Goal: Task Accomplishment & Management: Complete application form

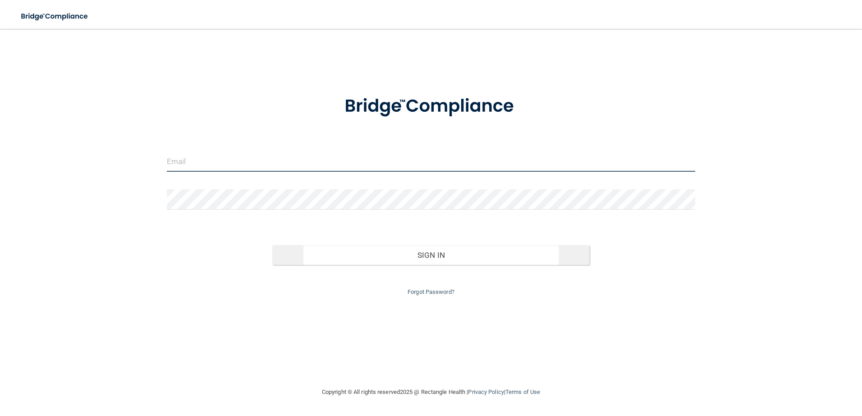
type input "[EMAIL_ADDRESS][DOMAIN_NAME]"
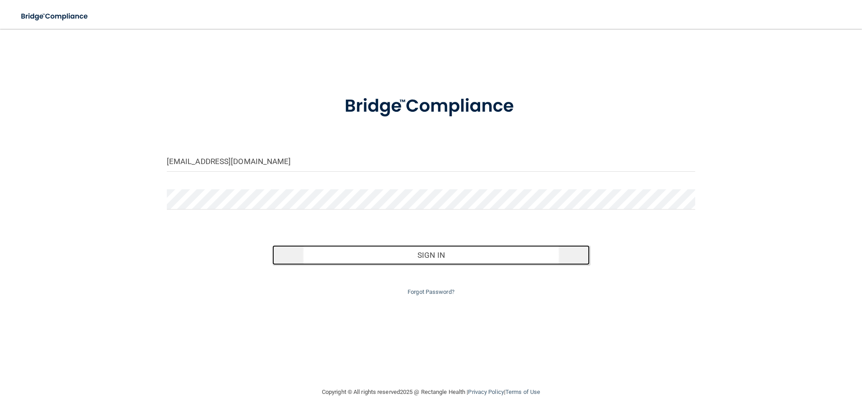
click at [320, 253] on button "Sign In" at bounding box center [430, 255] width 317 height 20
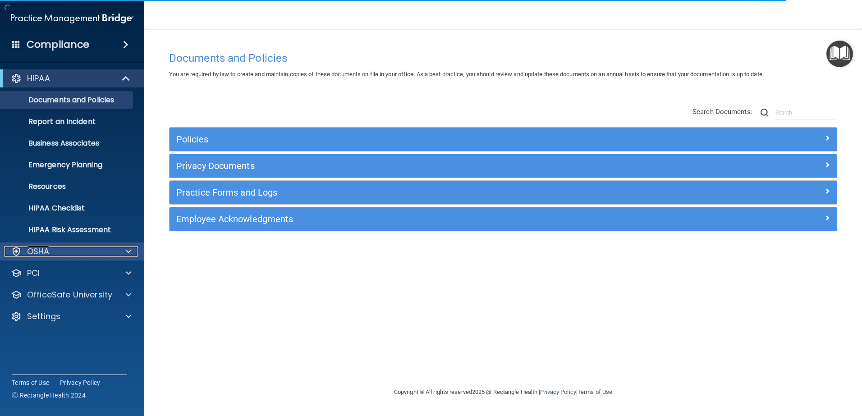
click at [104, 252] on div "OSHA" at bounding box center [60, 251] width 112 height 11
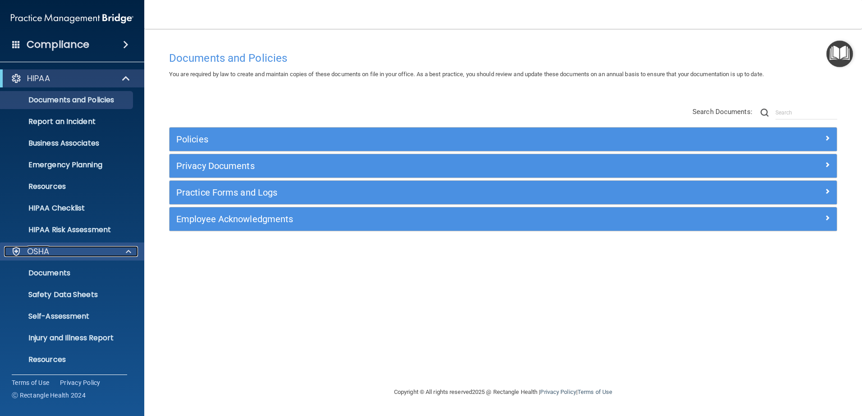
click at [128, 253] on span at bounding box center [128, 251] width 5 height 11
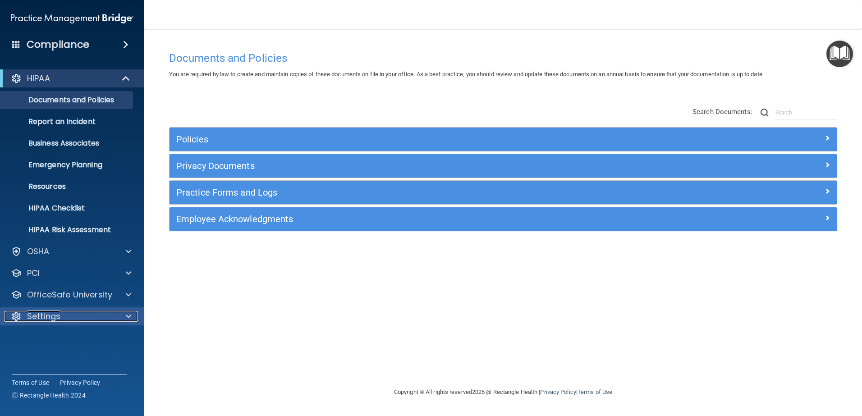
click at [70, 313] on div "Settings" at bounding box center [60, 316] width 112 height 11
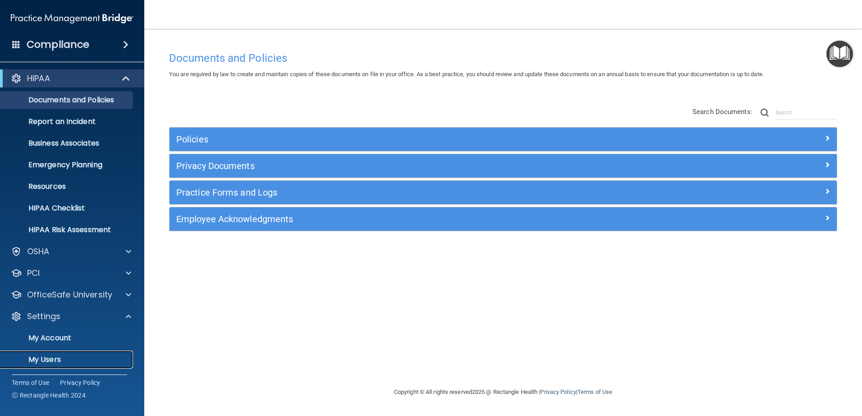
click at [49, 361] on p "My Users" at bounding box center [67, 359] width 123 height 9
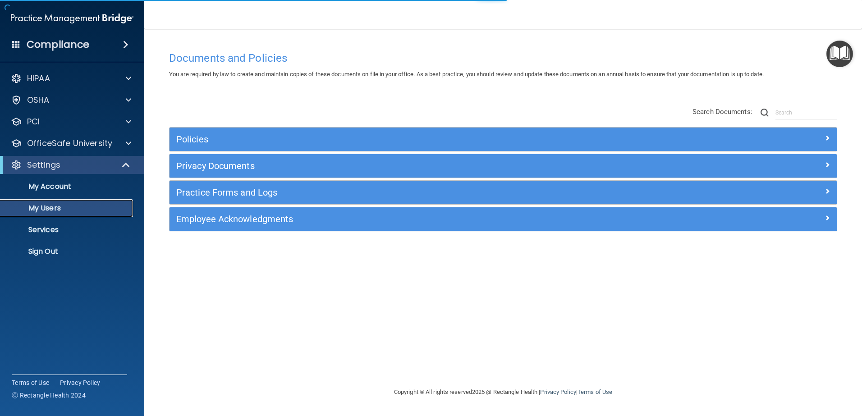
select select "20"
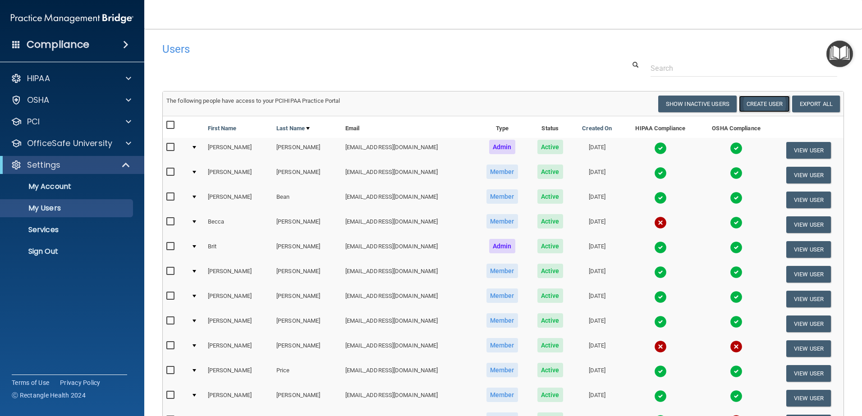
click at [751, 105] on button "Create User" at bounding box center [764, 104] width 51 height 17
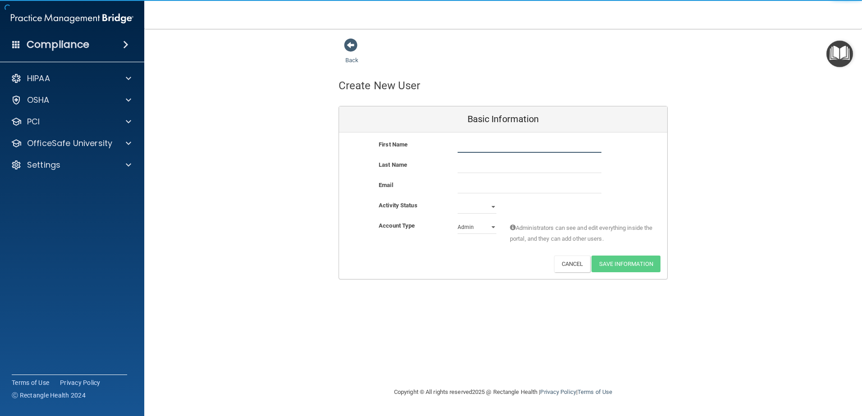
click at [467, 149] on input "text" at bounding box center [529, 146] width 144 height 14
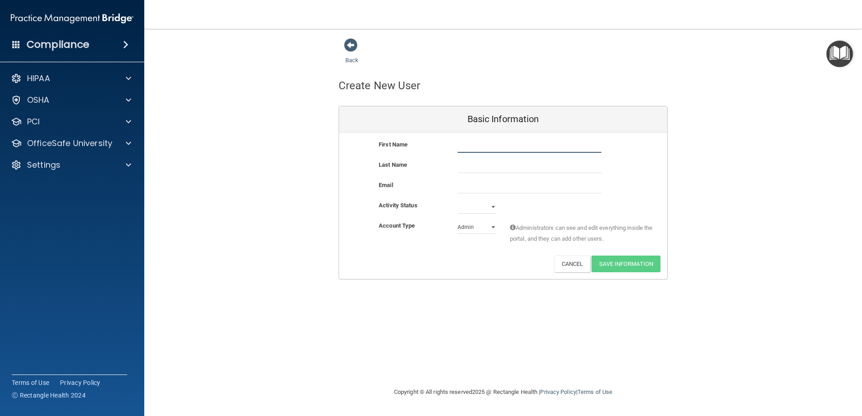
type input "G"
drag, startPoint x: 473, startPoint y: 147, endPoint x: 494, endPoint y: 144, distance: 20.5
click at [494, 144] on input "[PERSON_NAME]" at bounding box center [529, 146] width 144 height 14
type input "Grace"
click at [473, 161] on input "text" at bounding box center [529, 167] width 144 height 14
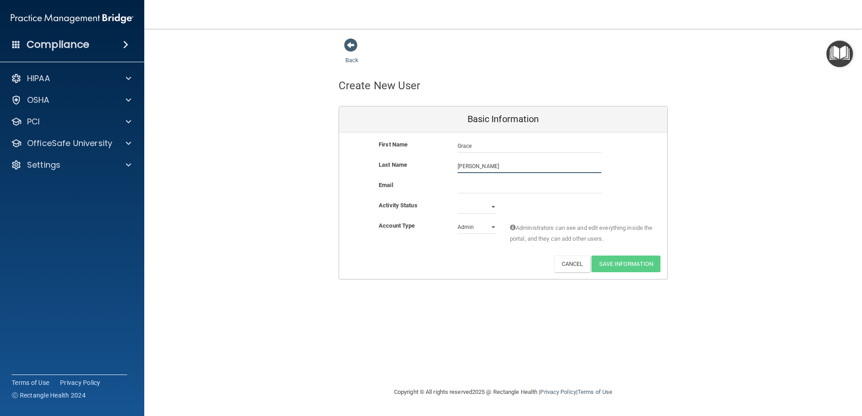
type input "[PERSON_NAME]"
click at [464, 189] on input "email" at bounding box center [529, 187] width 144 height 14
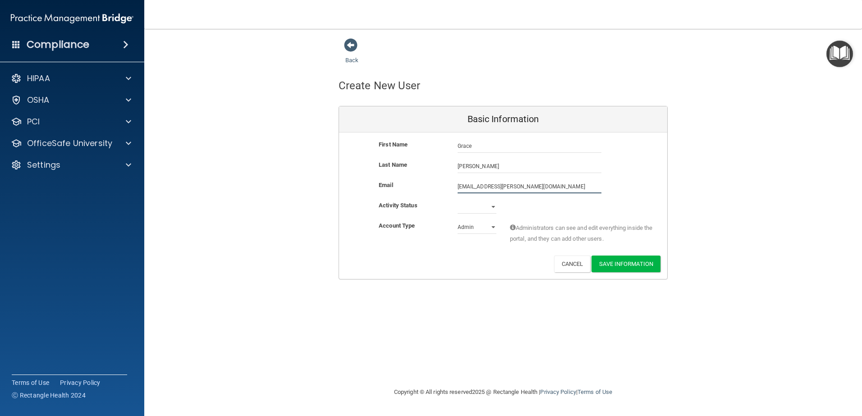
type input "[EMAIL_ADDRESS][PERSON_NAME][DOMAIN_NAME]"
click at [493, 206] on select "Active Inactive" at bounding box center [476, 209] width 39 height 14
select select "active"
click at [457, 200] on select "Active Inactive" at bounding box center [476, 207] width 39 height 14
click at [491, 225] on select "Admin Member" at bounding box center [476, 227] width 39 height 14
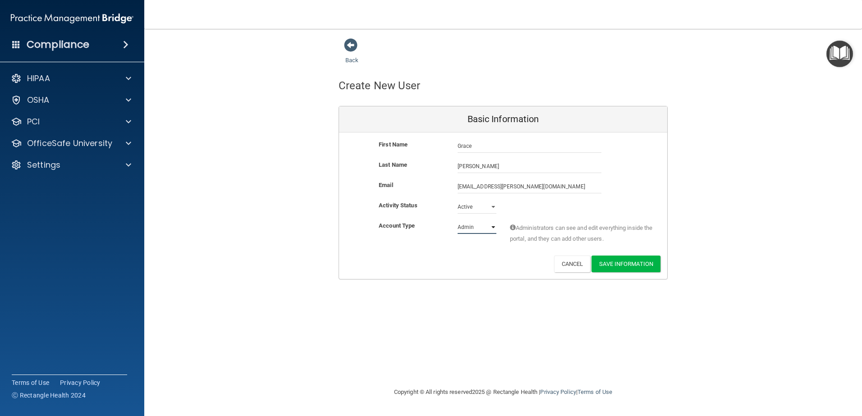
select select "practice_member"
click at [457, 220] on select "Admin Member" at bounding box center [476, 227] width 39 height 14
click at [623, 263] on button "Save Information" at bounding box center [625, 264] width 69 height 17
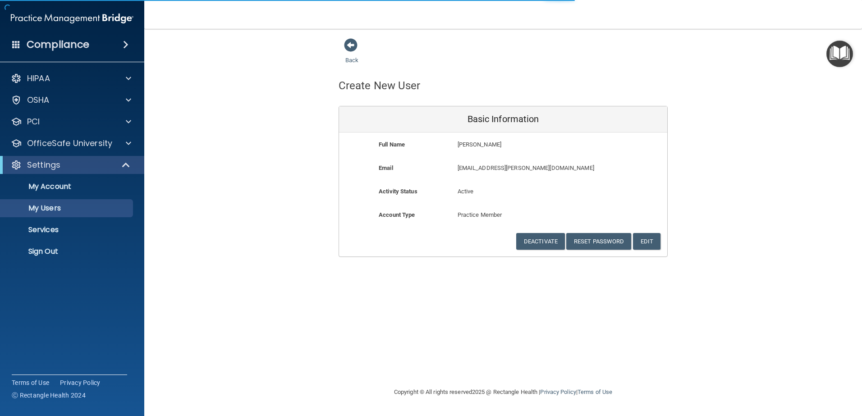
select select "20"
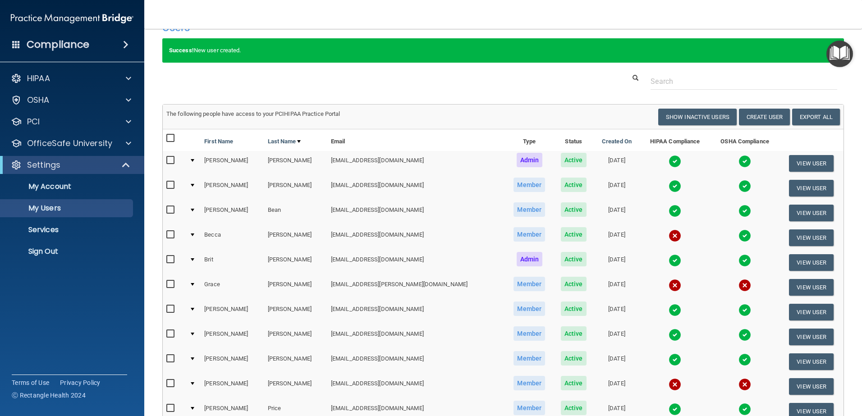
scroll to position [20, 0]
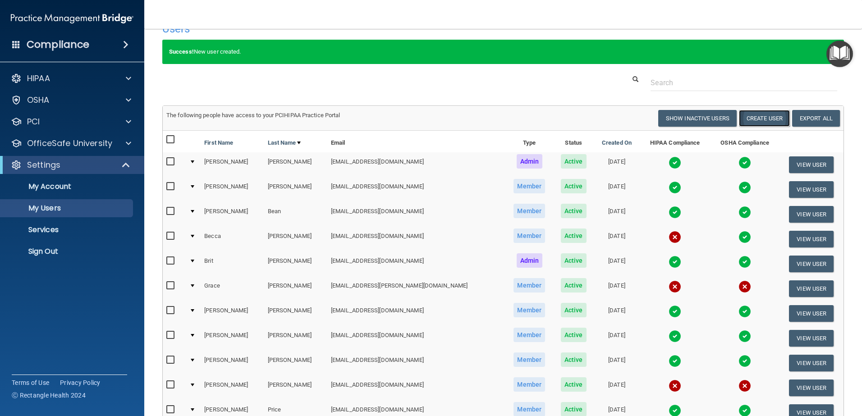
click at [747, 120] on button "Create User" at bounding box center [764, 118] width 51 height 17
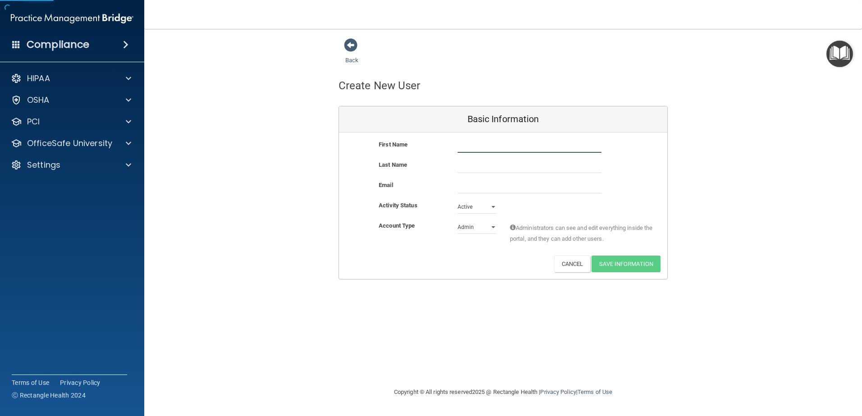
click at [474, 145] on input "text" at bounding box center [529, 146] width 144 height 14
type input "[PERSON_NAME]"
click at [467, 167] on input "text" at bounding box center [529, 167] width 144 height 14
type input "[PERSON_NAME]"
click at [462, 188] on input "email" at bounding box center [529, 187] width 144 height 14
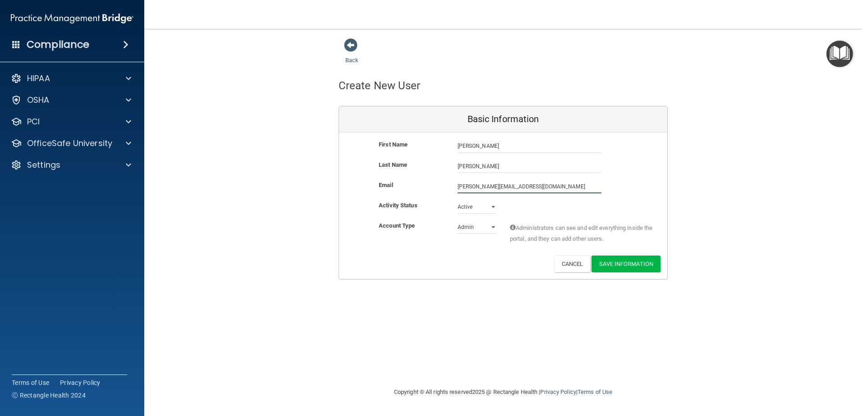
type input "[PERSON_NAME][EMAIL_ADDRESS][DOMAIN_NAME]"
click at [493, 227] on select "Admin Member" at bounding box center [476, 229] width 39 height 14
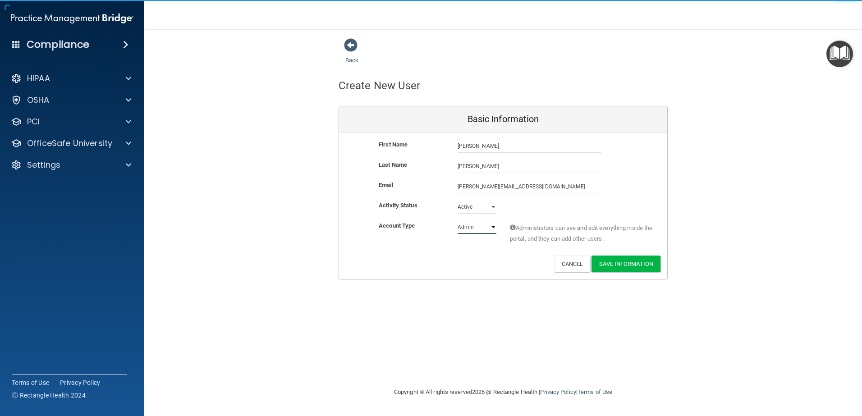
select select "practice_member"
click at [457, 220] on select "Admin Member" at bounding box center [476, 227] width 39 height 14
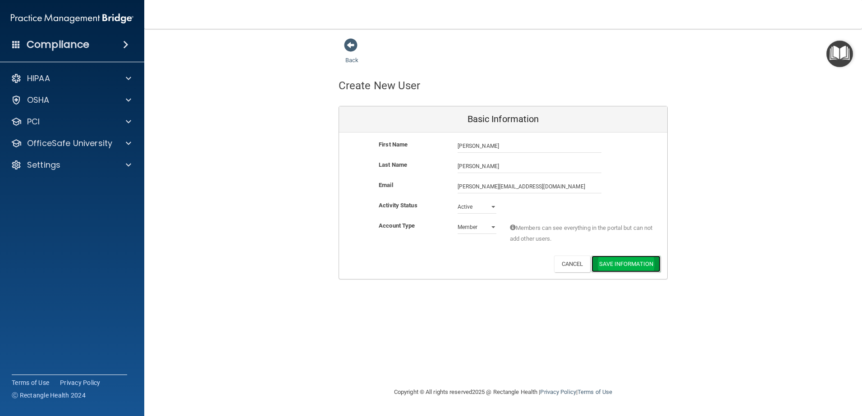
click at [626, 261] on button "Save Information" at bounding box center [625, 264] width 69 height 17
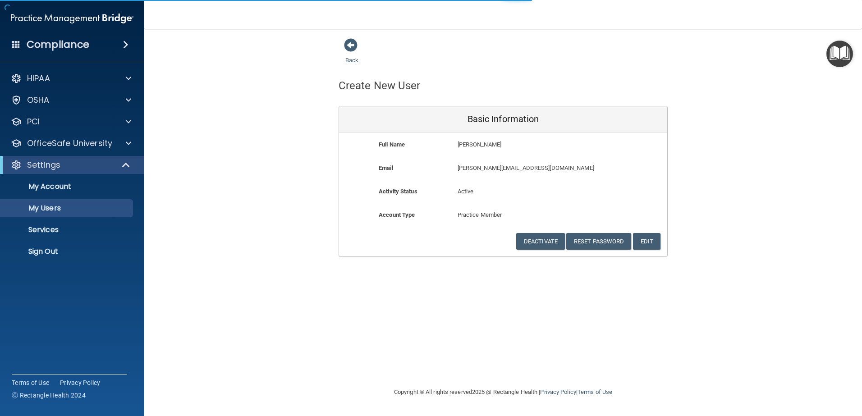
select select "20"
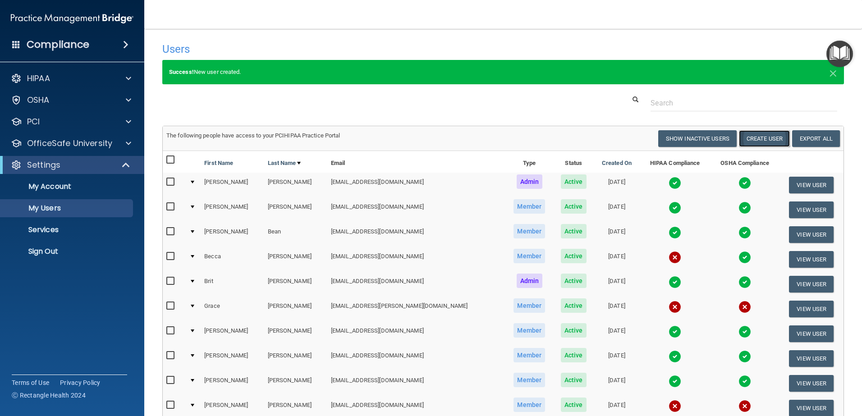
click at [749, 139] on button "Create User" at bounding box center [764, 138] width 51 height 17
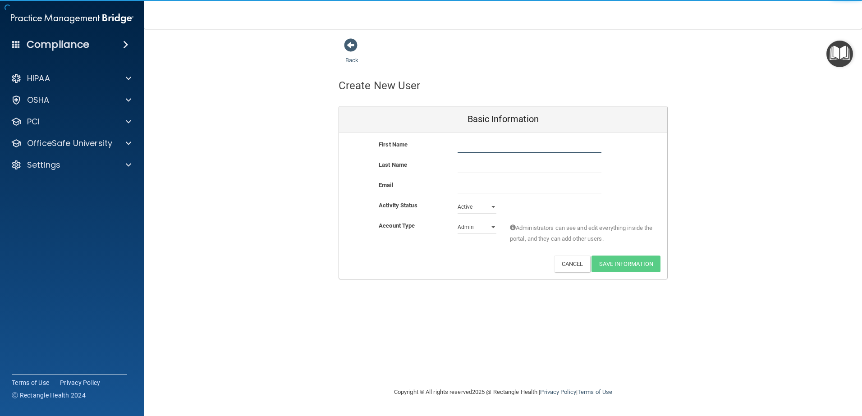
click at [460, 149] on input "text" at bounding box center [529, 146] width 144 height 14
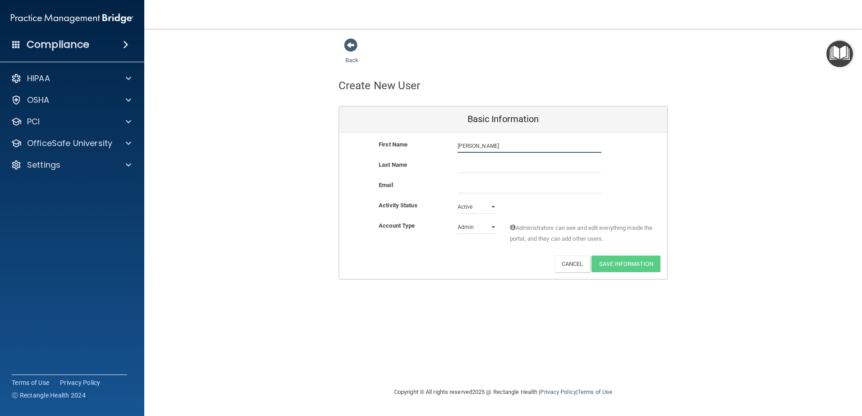
type input "[PERSON_NAME]"
click at [487, 167] on input "text" at bounding box center [529, 167] width 144 height 14
type input "[PERSON_NAME]"
click at [467, 188] on input "email" at bounding box center [529, 187] width 144 height 14
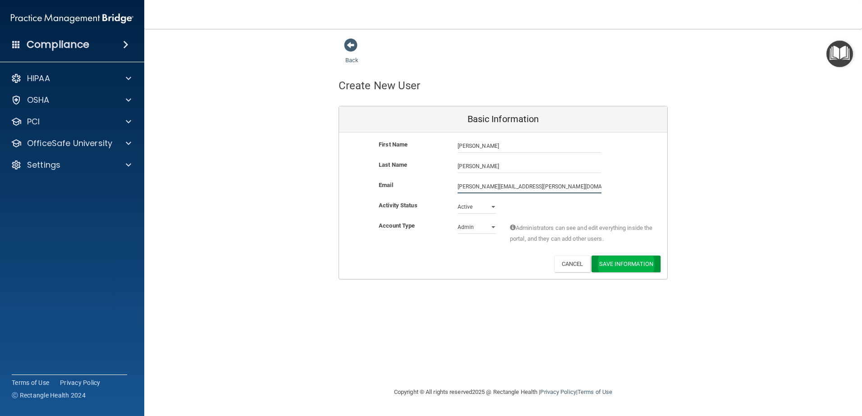
type input "[PERSON_NAME][EMAIL_ADDRESS][PERSON_NAME][DOMAIN_NAME]"
click at [636, 262] on button "Save Information" at bounding box center [625, 264] width 69 height 17
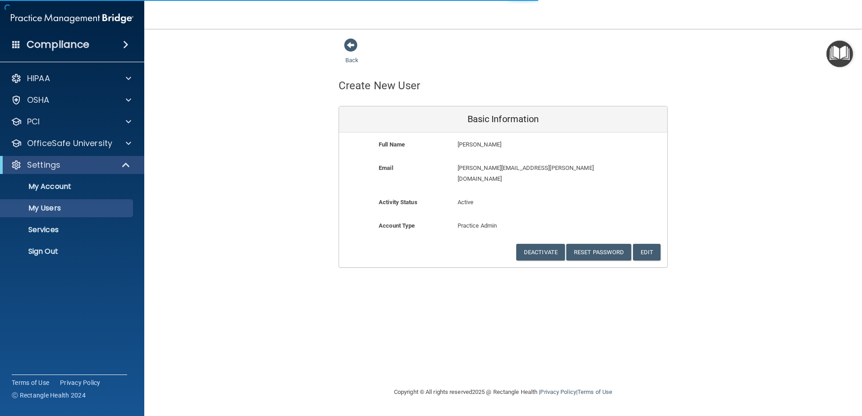
select select "20"
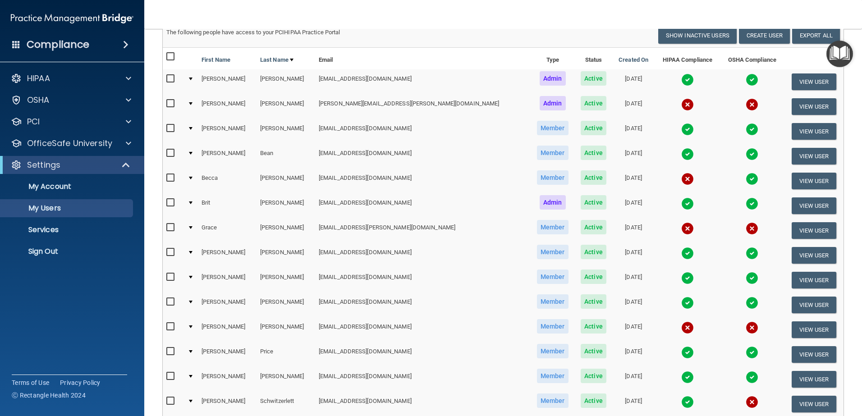
scroll to position [103, 0]
click at [170, 227] on input "checkbox" at bounding box center [171, 227] width 10 height 7
checkbox input "true"
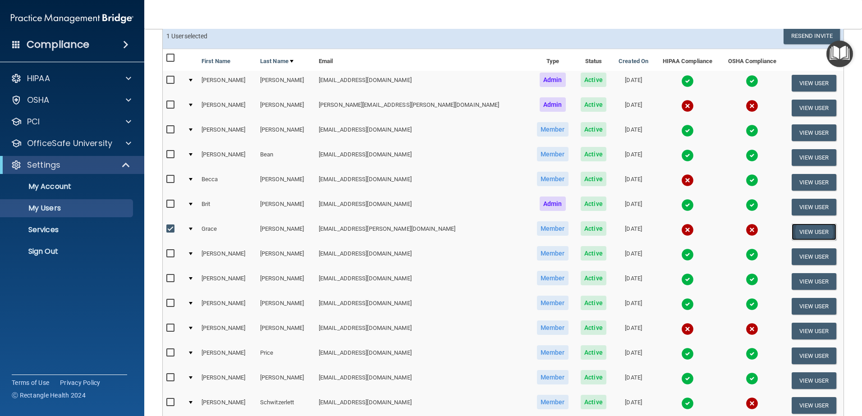
click at [791, 231] on button "View User" at bounding box center [813, 232] width 45 height 17
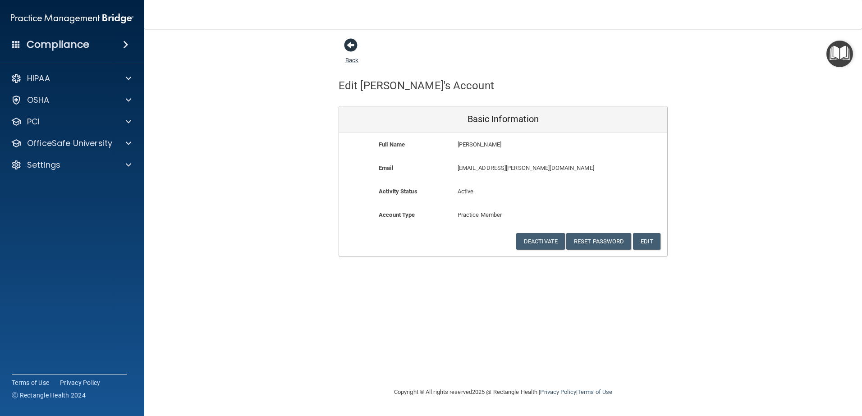
click at [349, 46] on span at bounding box center [351, 45] width 14 height 14
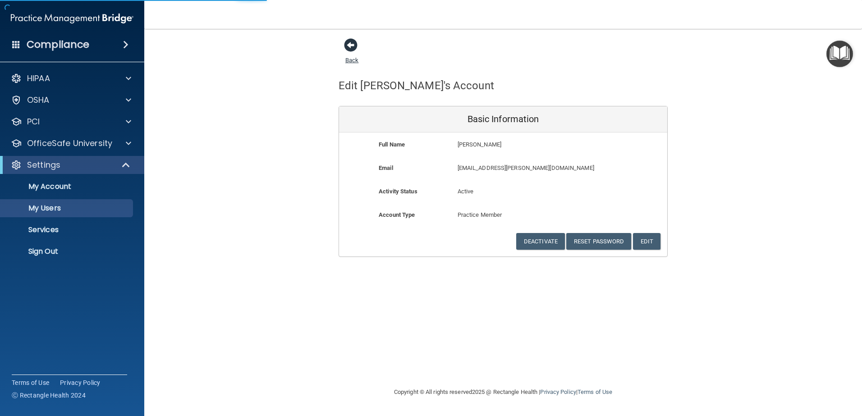
select select "20"
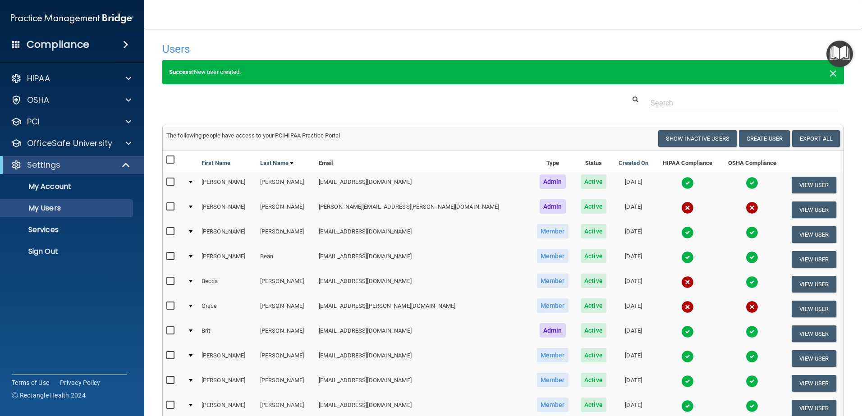
click at [829, 73] on span "×" at bounding box center [833, 72] width 8 height 18
select select "20"
